Goal: Obtain resource: Obtain resource

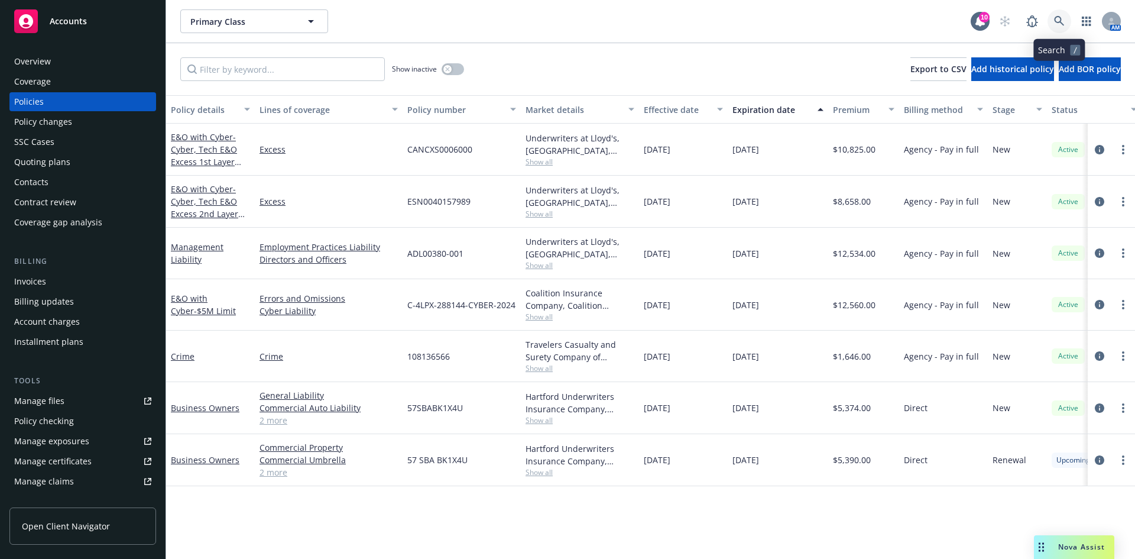
click at [1057, 17] on icon at bounding box center [1059, 21] width 10 height 10
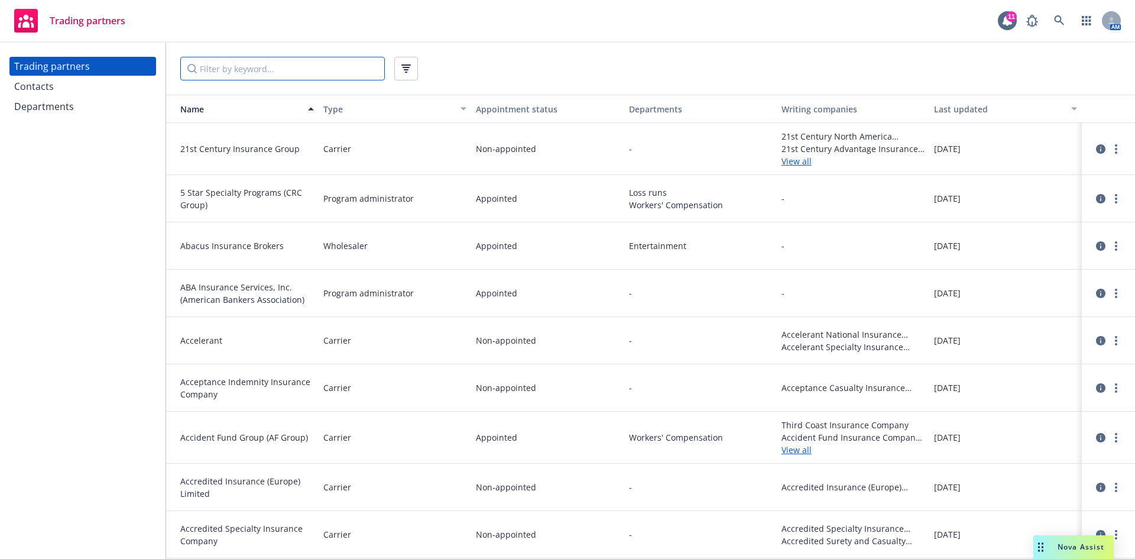
drag, startPoint x: 283, startPoint y: 74, endPoint x: 270, endPoint y: 91, distance: 21.5
click at [283, 74] on input "Filter by keyword..." at bounding box center [282, 69] width 205 height 24
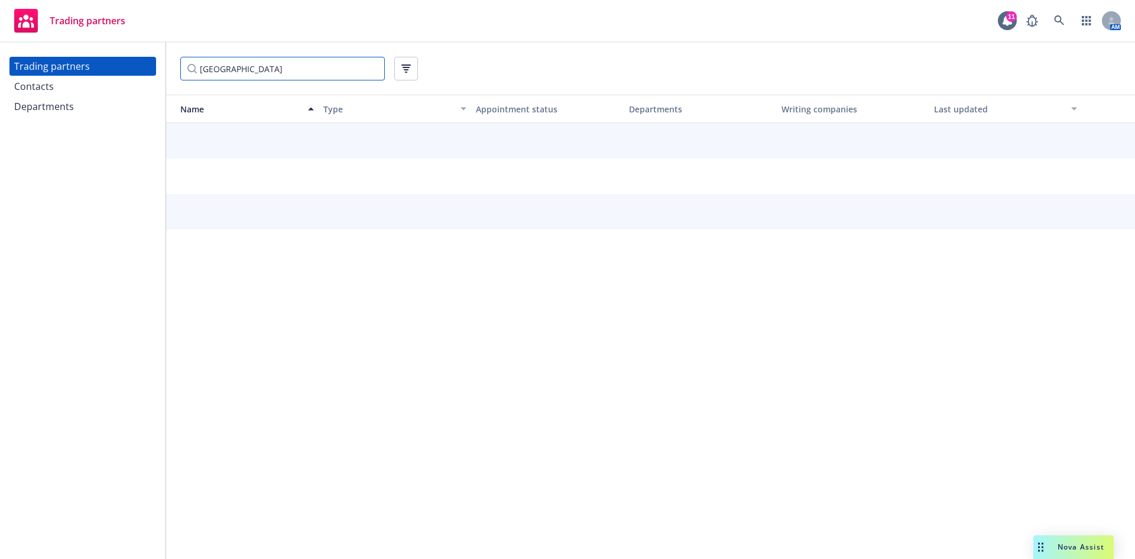
type input "[GEOGRAPHIC_DATA]"
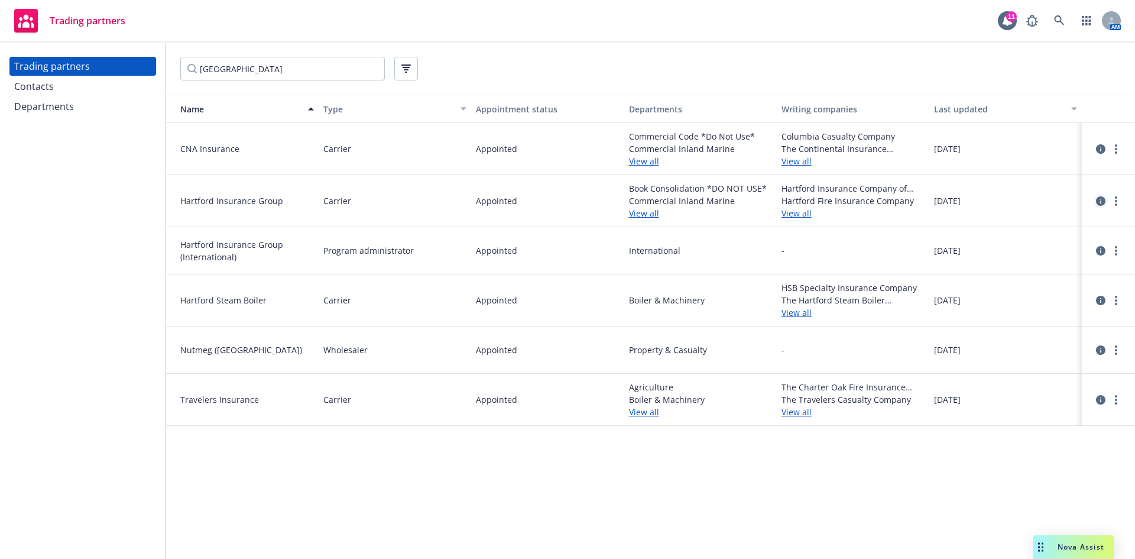
click at [1102, 200] on icon "circleInformation" at bounding box center [1100, 200] width 9 height 9
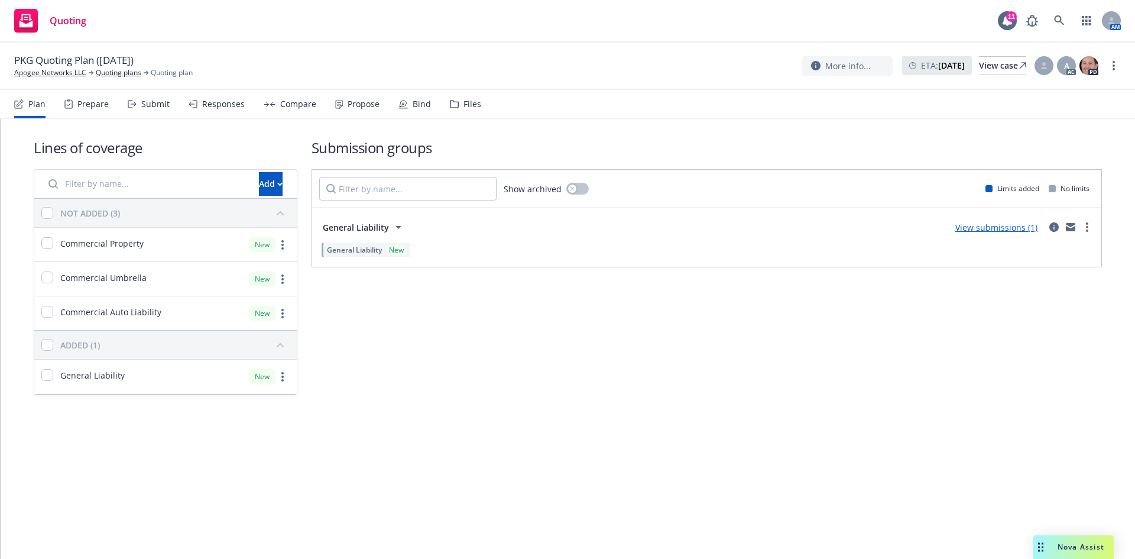
click at [466, 109] on div "Files" at bounding box center [472, 103] width 18 height 9
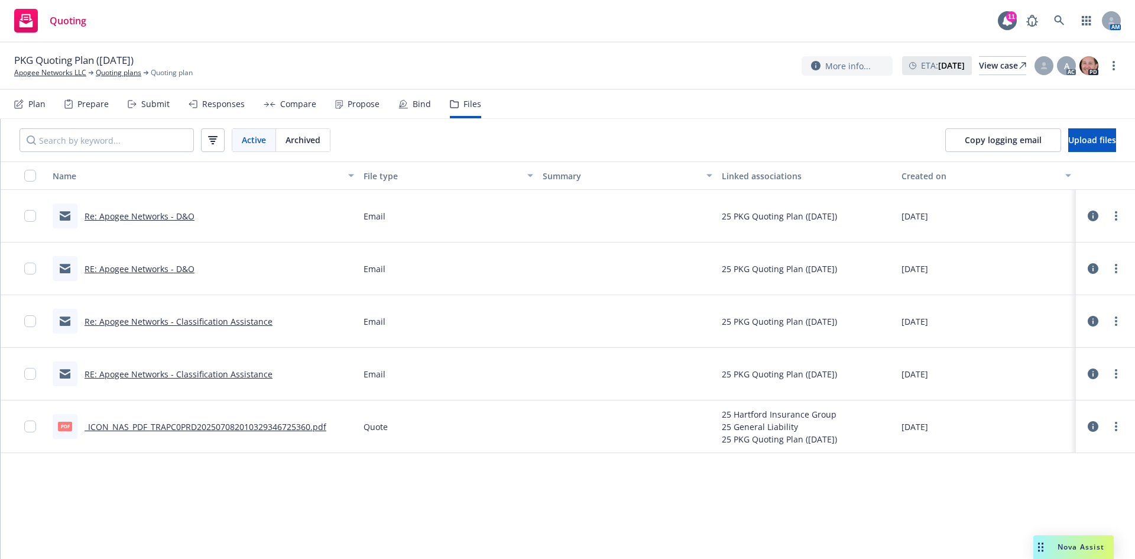
click at [267, 429] on link "_ICON_NAS_PDF_TRAPC0PRD202507082010329346725360.pdf" at bounding box center [206, 426] width 242 height 11
click at [50, 75] on link "Apogee Networks LLC" at bounding box center [50, 72] width 72 height 11
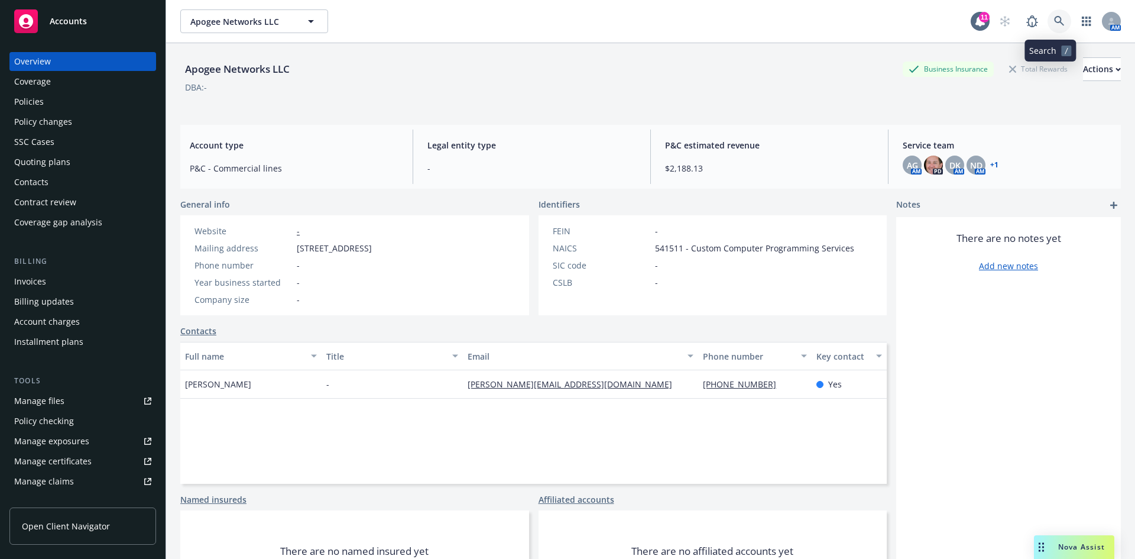
click at [1054, 24] on icon at bounding box center [1059, 21] width 11 height 11
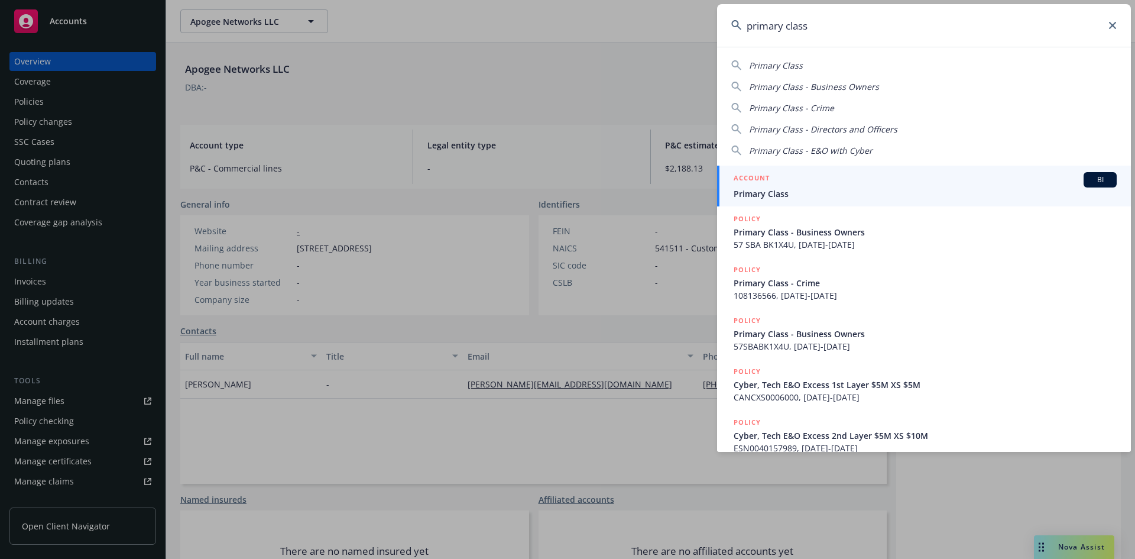
type input "primary class"
click at [821, 191] on span "Primary Class" at bounding box center [925, 193] width 383 height 12
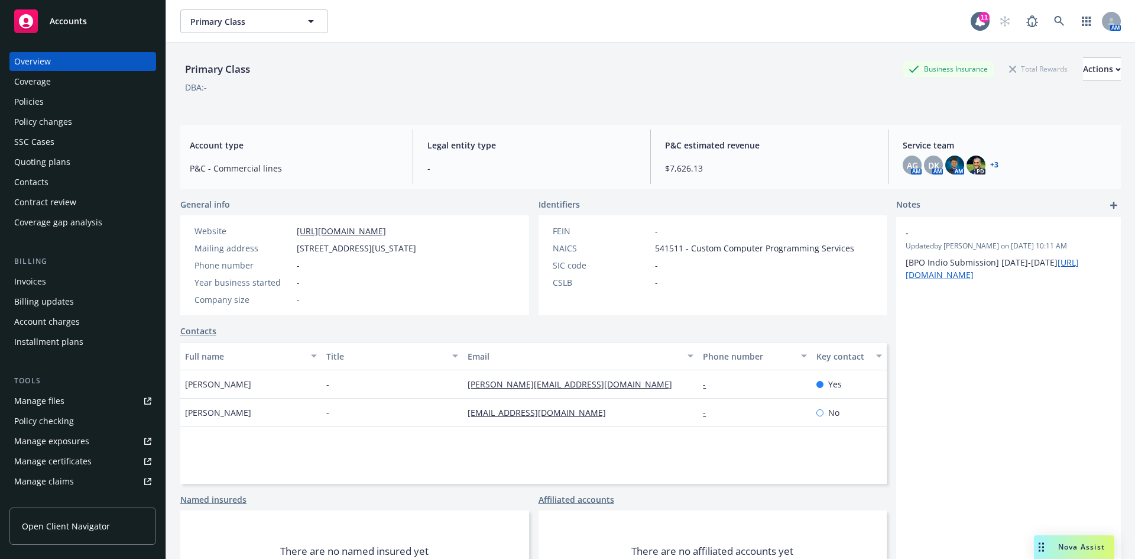
click at [55, 164] on div "Quoting plans" at bounding box center [42, 162] width 56 height 19
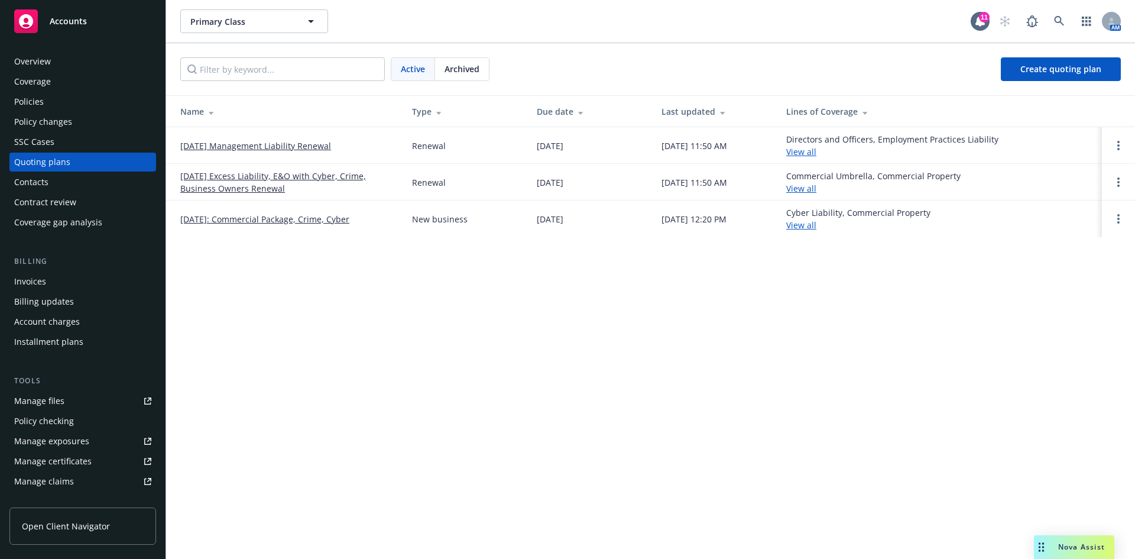
click at [243, 145] on link "10/01/25 Management Liability Renewal" at bounding box center [255, 146] width 151 height 12
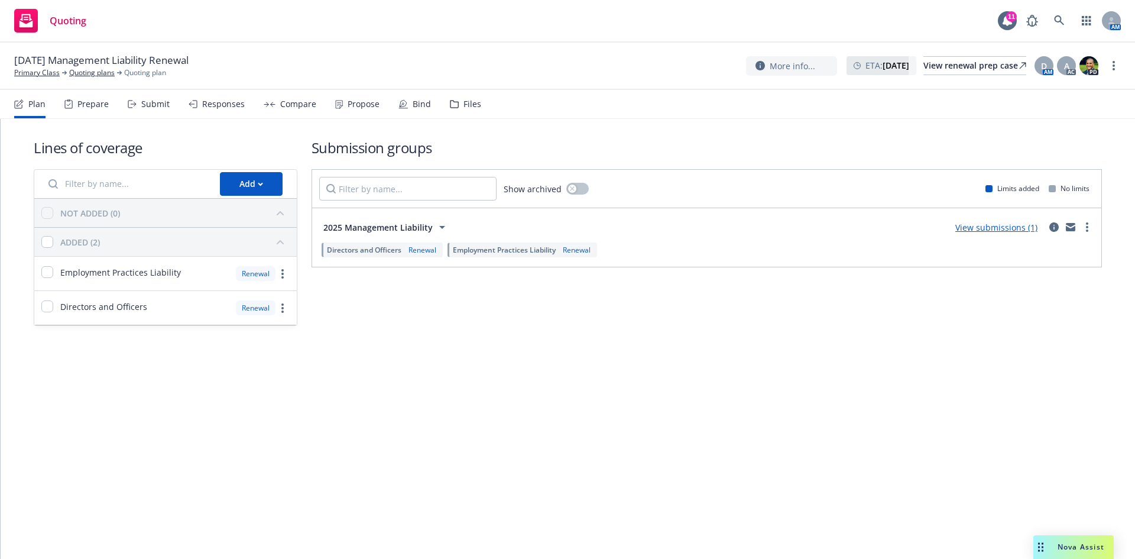
click at [455, 103] on div "Files" at bounding box center [465, 104] width 31 height 28
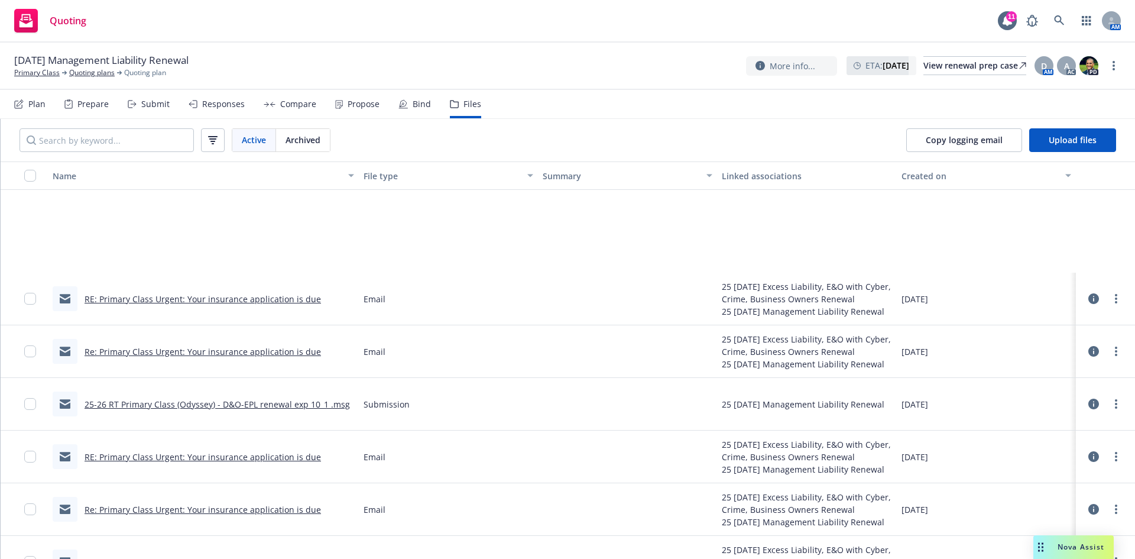
scroll to position [414, 0]
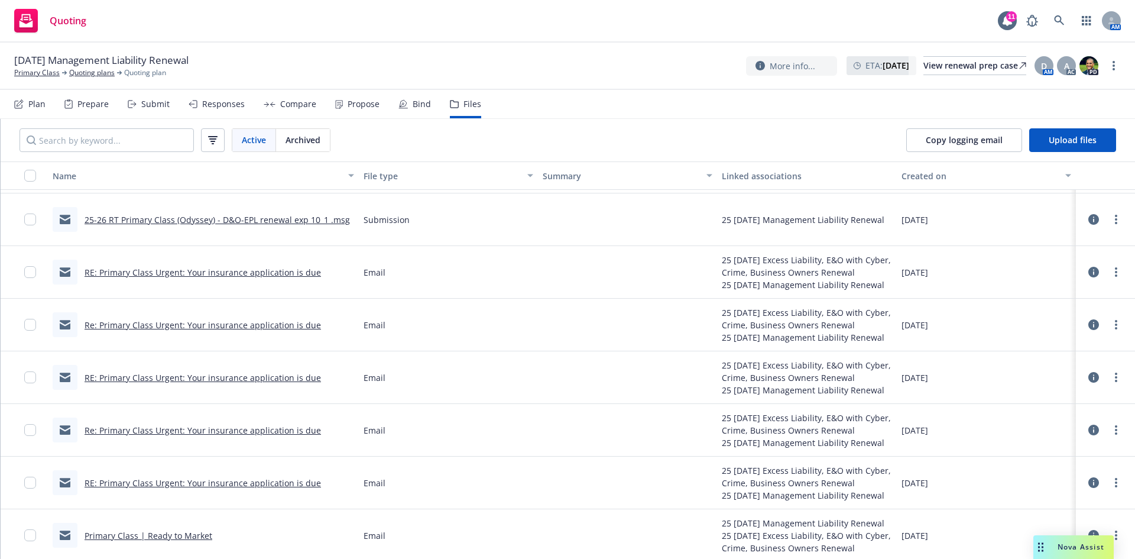
click at [228, 229] on div "25-26 RT Primary Class (Odyssey) - D&O-EPL renewal exp 10_1 .msg" at bounding box center [201, 219] width 297 height 25
drag, startPoint x: 308, startPoint y: 218, endPoint x: 314, endPoint y: 225, distance: 9.7
click at [312, 222] on link "25-26 RT Primary Class (Odyssey) - D&O-EPL renewal exp 10_1 .msg" at bounding box center [217, 219] width 265 height 11
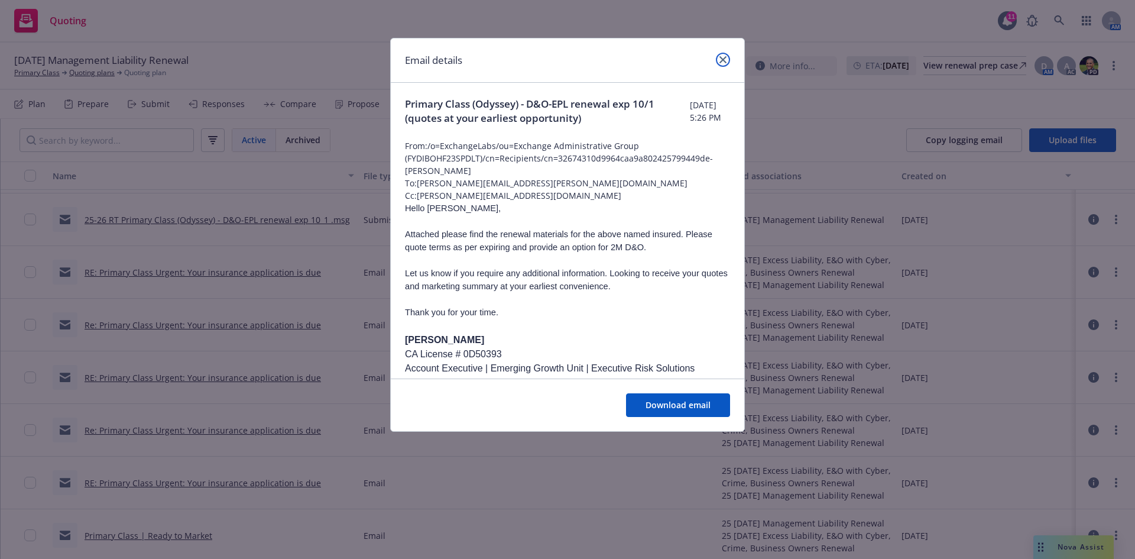
drag, startPoint x: 722, startPoint y: 61, endPoint x: 710, endPoint y: 90, distance: 31.3
click at [719, 61] on link "close" at bounding box center [723, 60] width 14 height 14
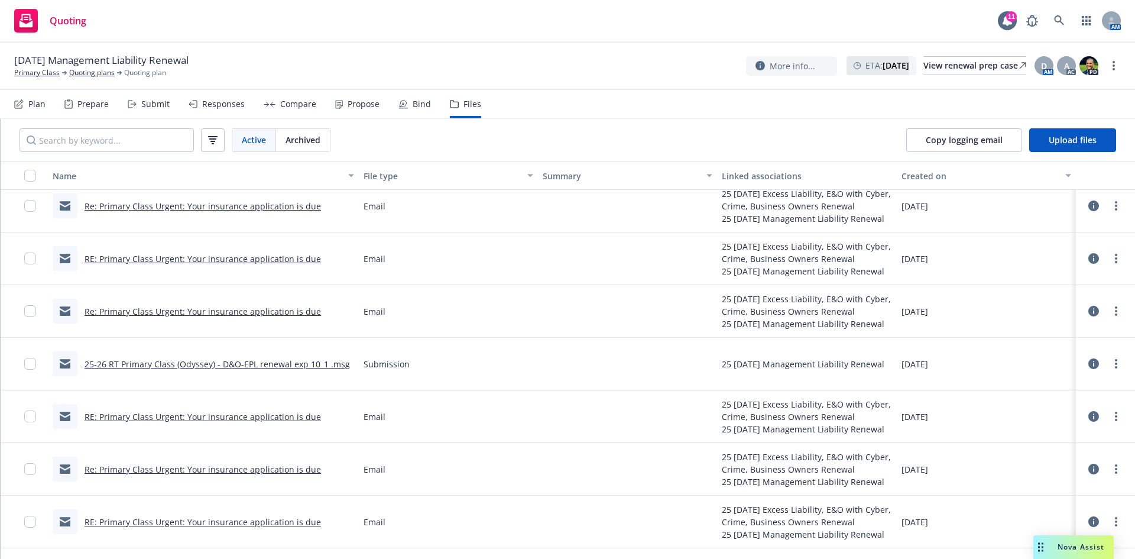
scroll to position [296, 0]
